Goal: Find specific page/section: Find specific page/section

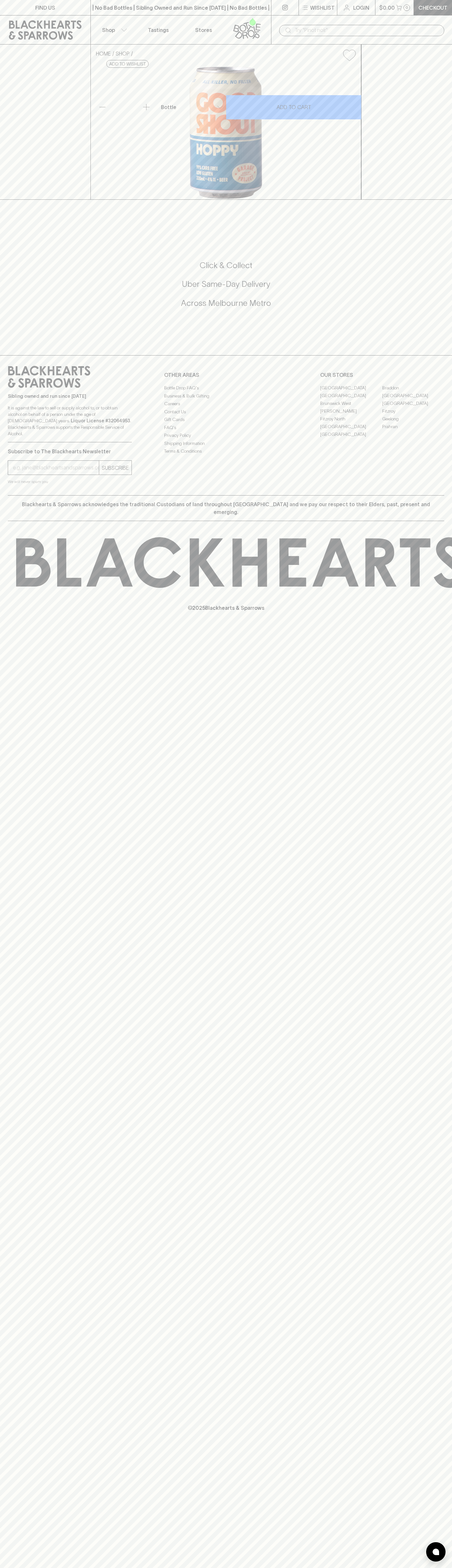
click at [51, 14] on link "FIND US" at bounding box center [45, 7] width 91 height 15
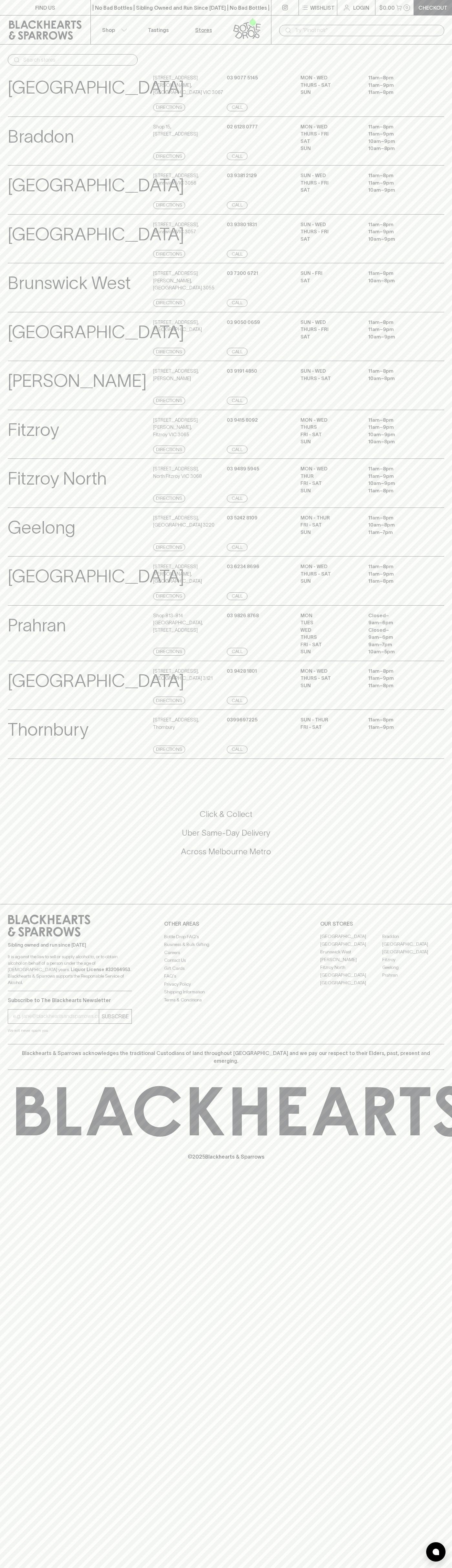
click at [426, 804] on div "Click & Collect Uber Same-Day Delivery Across [GEOGRAPHIC_DATA] Metro" at bounding box center [226, 833] width 436 height 116
click at [400, 1568] on html "FIND US | No Bad Bottles | Sibling Owned and Run Since [DATE] | No Bad Bottles …" at bounding box center [226, 784] width 452 height 1568
click at [18, 1044] on div "Sibling owned and run since [DATE] It is against the law to sell or supply alco…" at bounding box center [226, 974] width 452 height 140
